Goal: Obtain resource: Download file/media

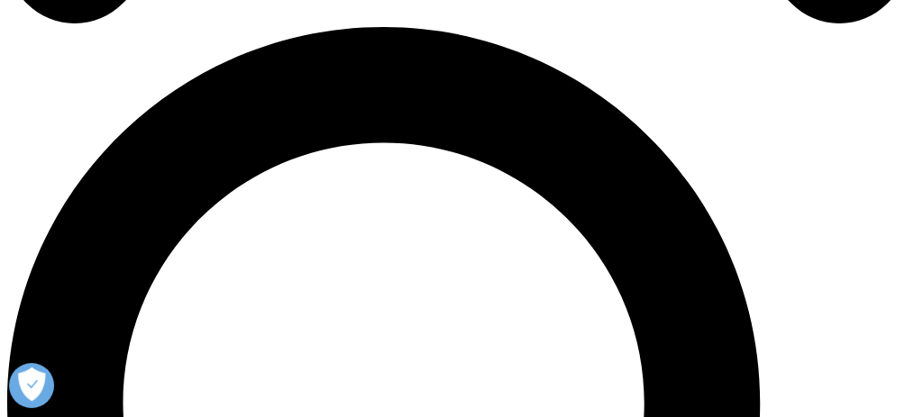
scroll to position [961, 0]
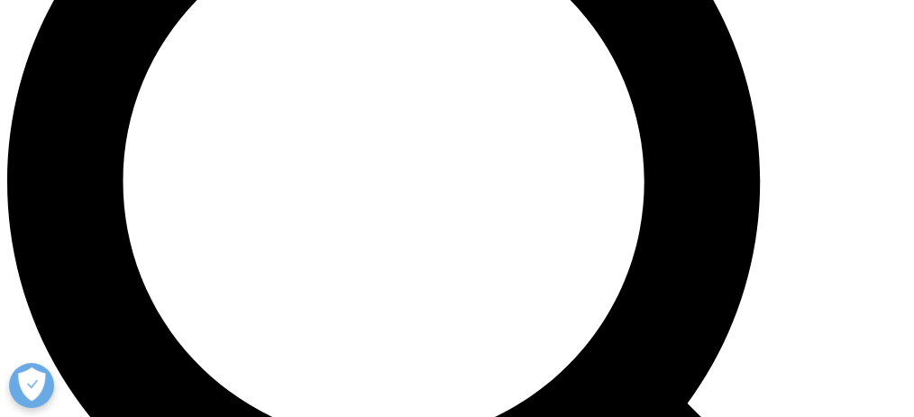
scroll to position [1141, 0]
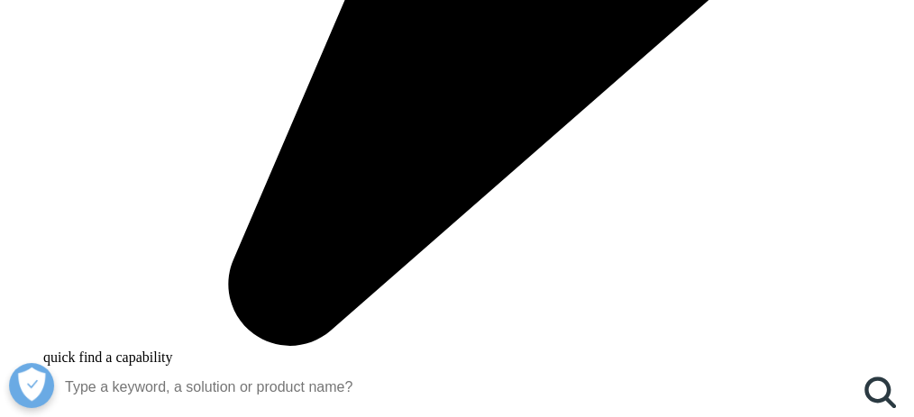
type input "[PERSON_NAME]"
type input "Krbec"
type input "[EMAIL_ADDRESS][DOMAIN_NAME]"
select select "[GEOGRAPHIC_DATA]"
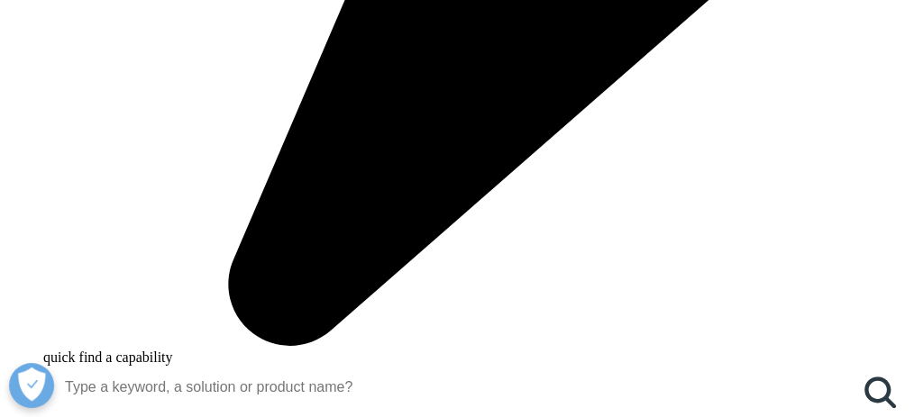
scroll to position [1174, 0]
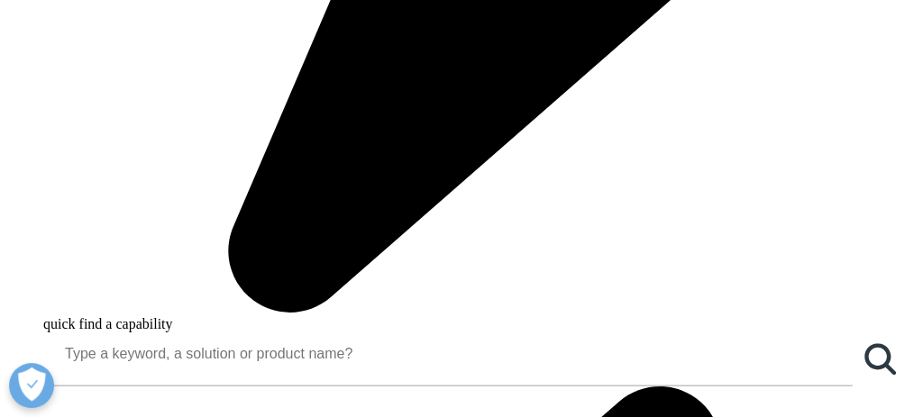
type input "Trustee"
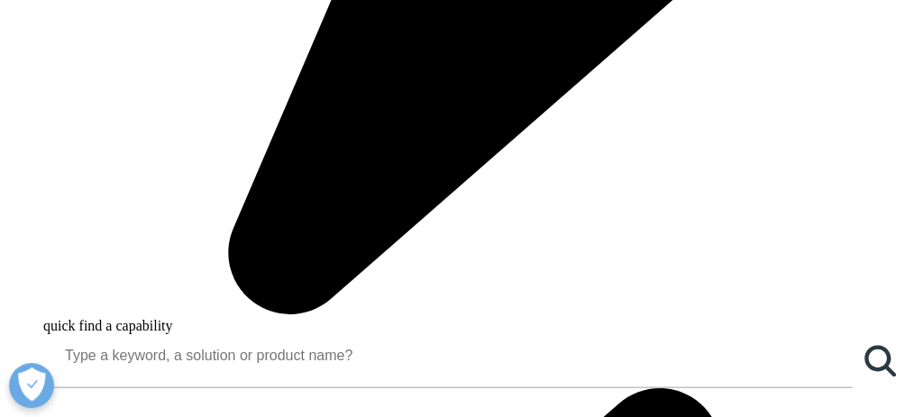
type input "Facial Pain Research Foundation"
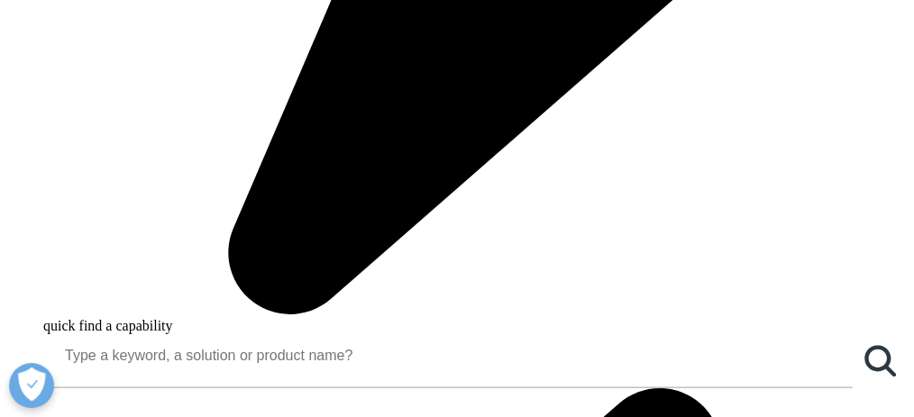
type input "[EMAIL_ADDRESS][DOMAIN_NAME]"
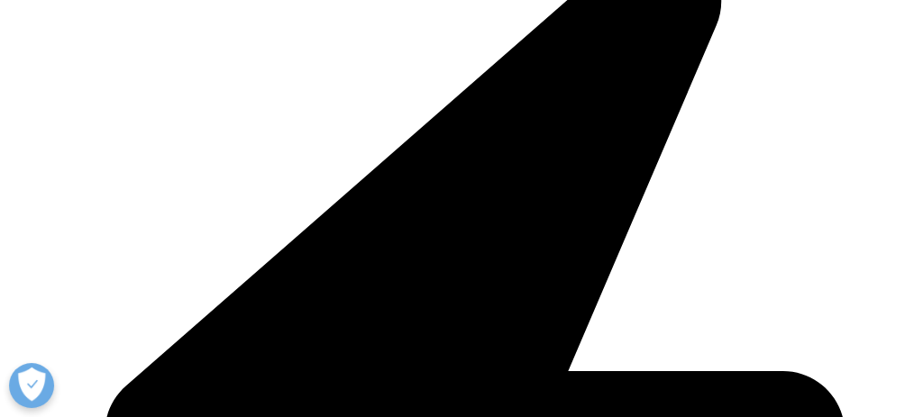
scroll to position [1595, 0]
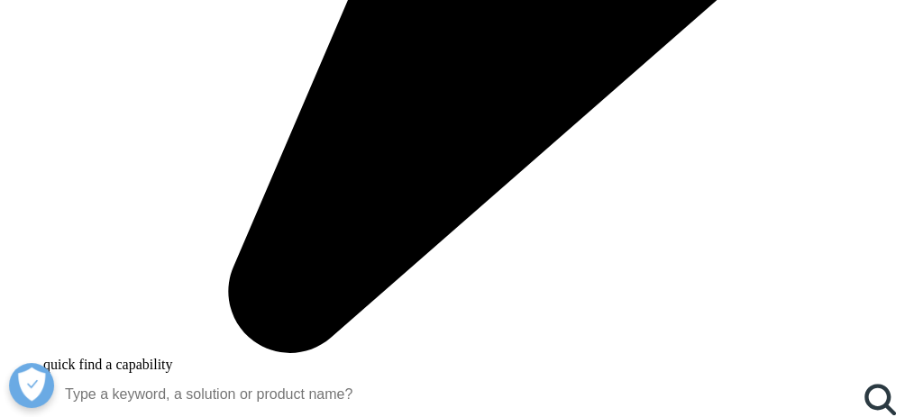
scroll to position [9, 9]
